Goal: Check status

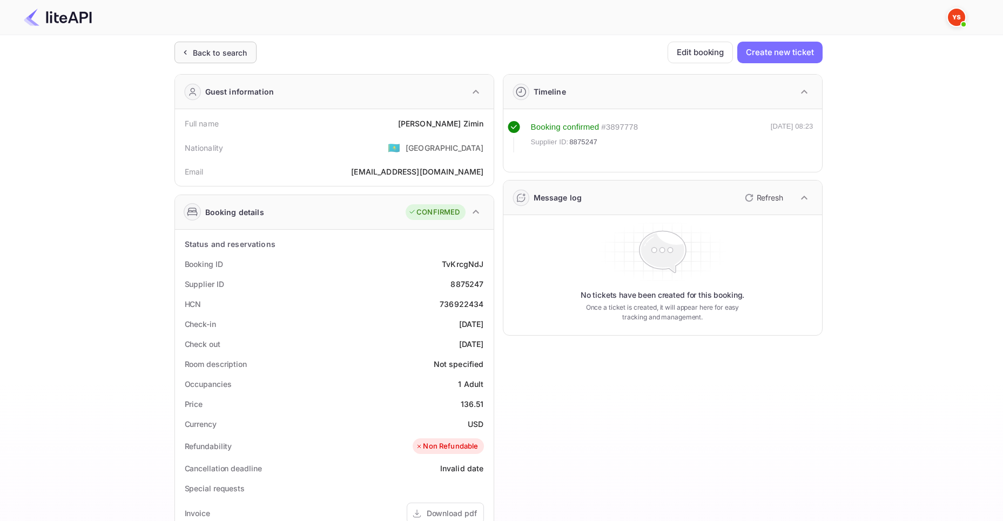
click at [207, 51] on div "Back to search" at bounding box center [220, 52] width 55 height 11
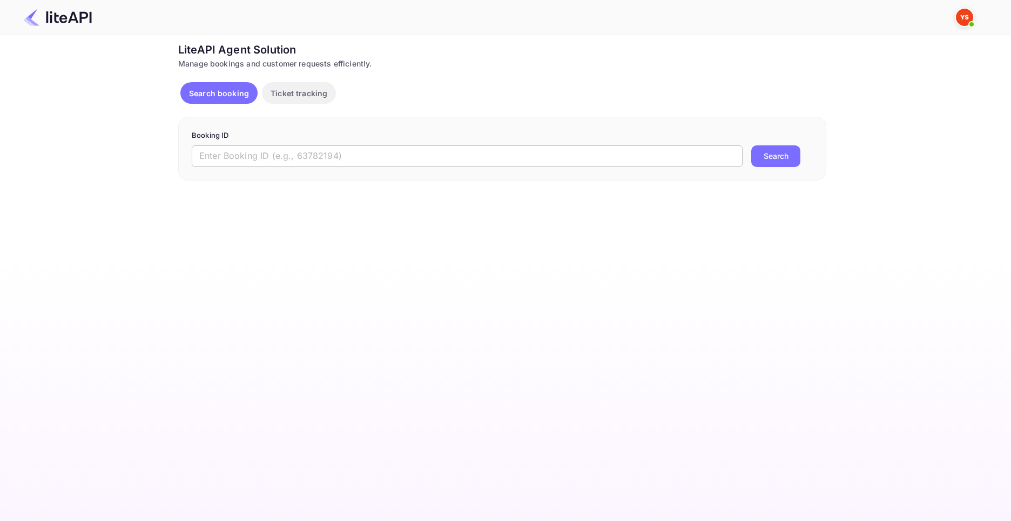
click at [342, 163] on input "text" at bounding box center [467, 156] width 551 height 22
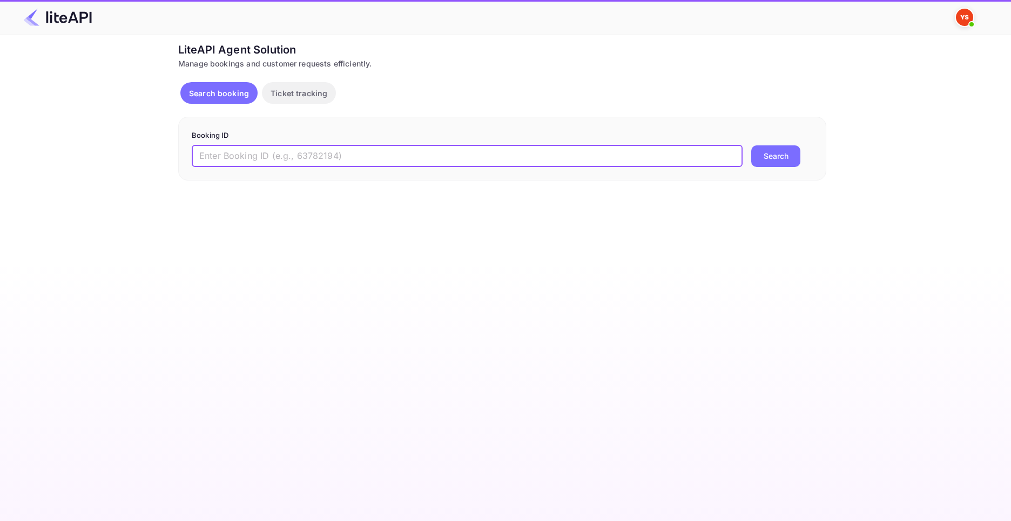
paste input "8441079"
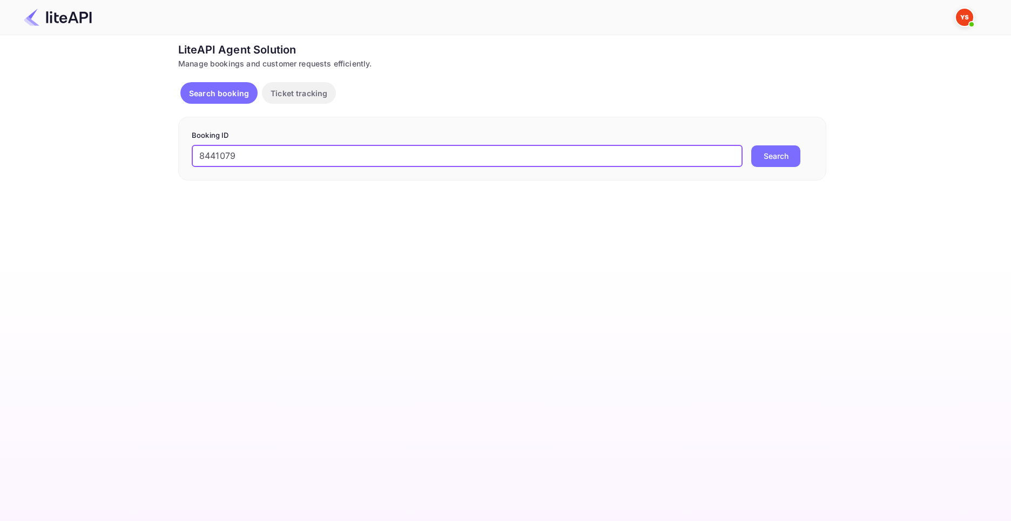
type input "8441079"
click at [751, 145] on button "Search" at bounding box center [775, 156] width 49 height 22
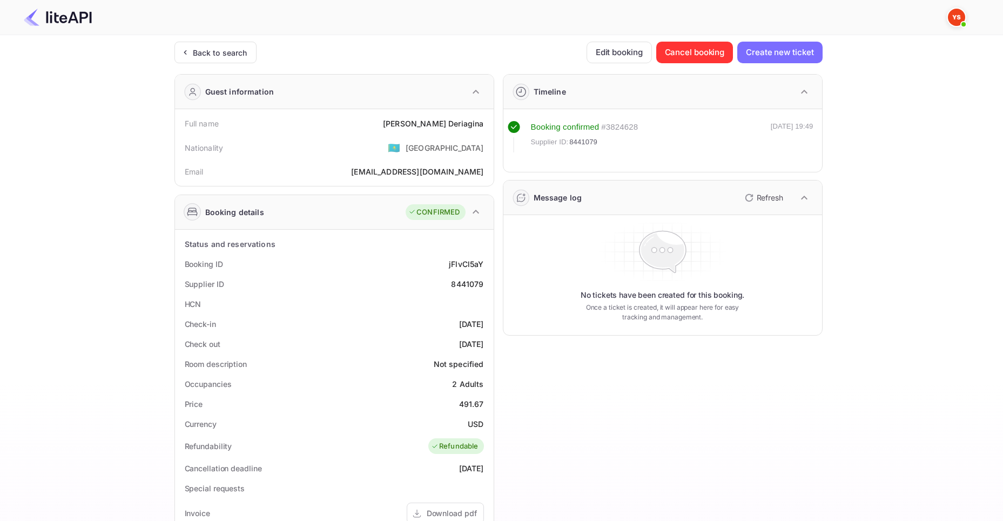
scroll to position [54, 0]
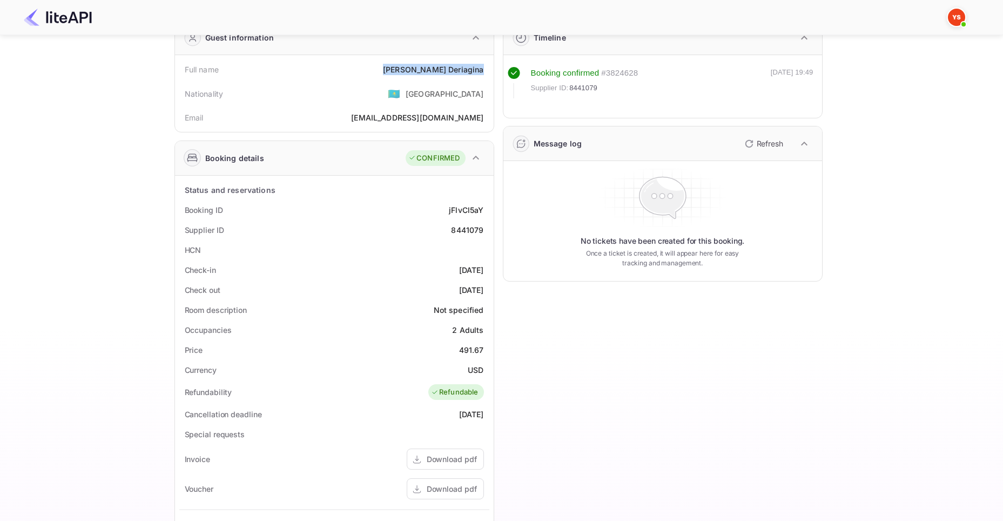
drag, startPoint x: 449, startPoint y: 69, endPoint x: 482, endPoint y: 68, distance: 32.4
click at [482, 68] on div "[PERSON_NAME]" at bounding box center [433, 69] width 100 height 11
copy div "[PERSON_NAME]"
drag, startPoint x: 460, startPoint y: 351, endPoint x: 487, endPoint y: 353, distance: 26.6
click at [487, 353] on div "Price 491.67" at bounding box center [334, 350] width 310 height 20
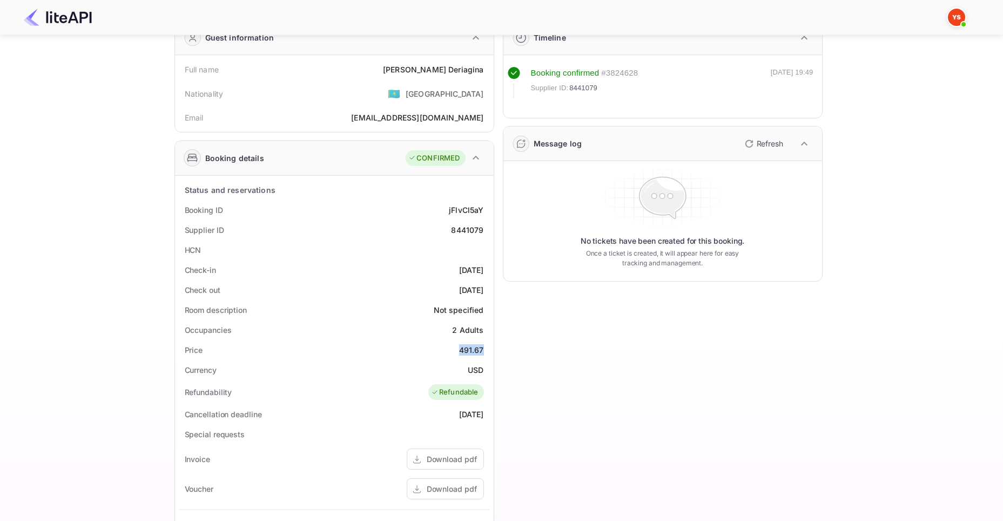
copy div "491.67"
drag, startPoint x: 468, startPoint y: 371, endPoint x: 483, endPoint y: 371, distance: 15.1
click at [483, 371] on div "USD" at bounding box center [476, 369] width 16 height 11
copy div "USD"
